Goal: Navigation & Orientation: Find specific page/section

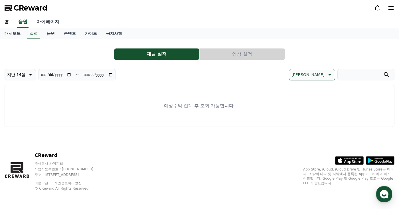
click at [59, 21] on link "마이페이지" at bounding box center [48, 22] width 32 height 12
select select "**********"
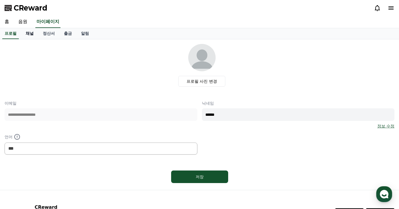
click at [31, 34] on link "채널" at bounding box center [29, 33] width 17 height 11
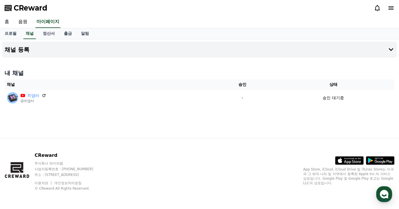
click at [11, 19] on link "홈" at bounding box center [7, 22] width 14 height 12
